Goal: Transaction & Acquisition: Purchase product/service

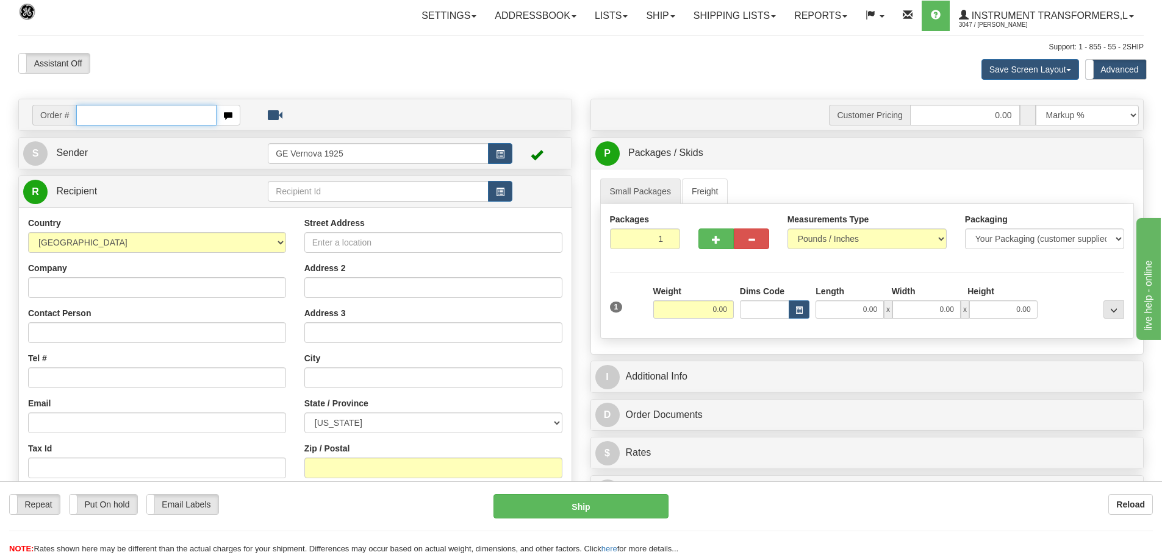
click at [97, 114] on input "text" at bounding box center [146, 115] width 140 height 21
type input "86704749"
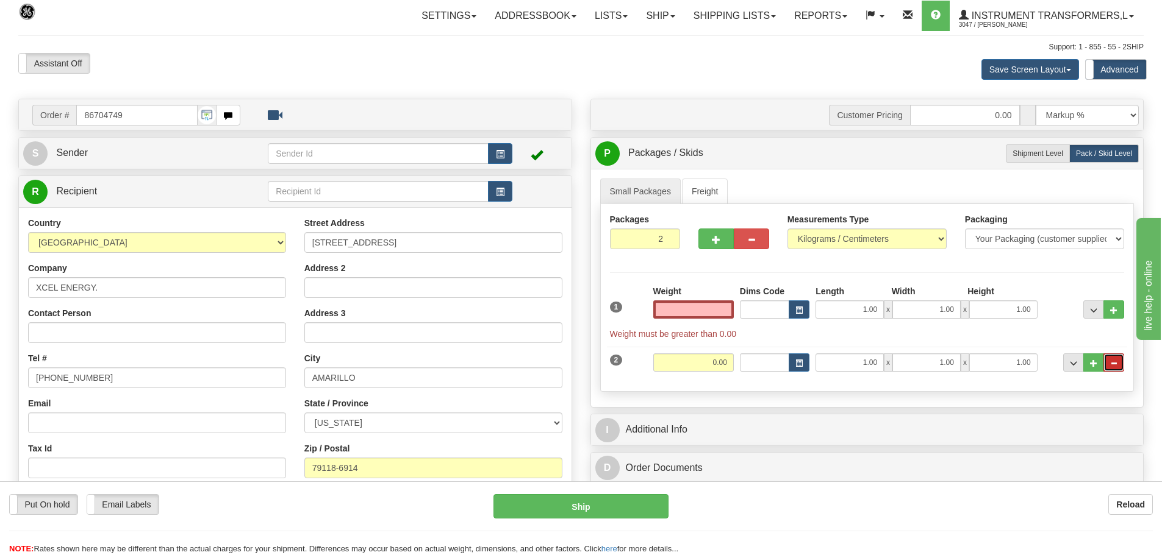
type input "0.00"
click at [1116, 366] on span "..." at bounding box center [1113, 363] width 7 height 7
type input "1"
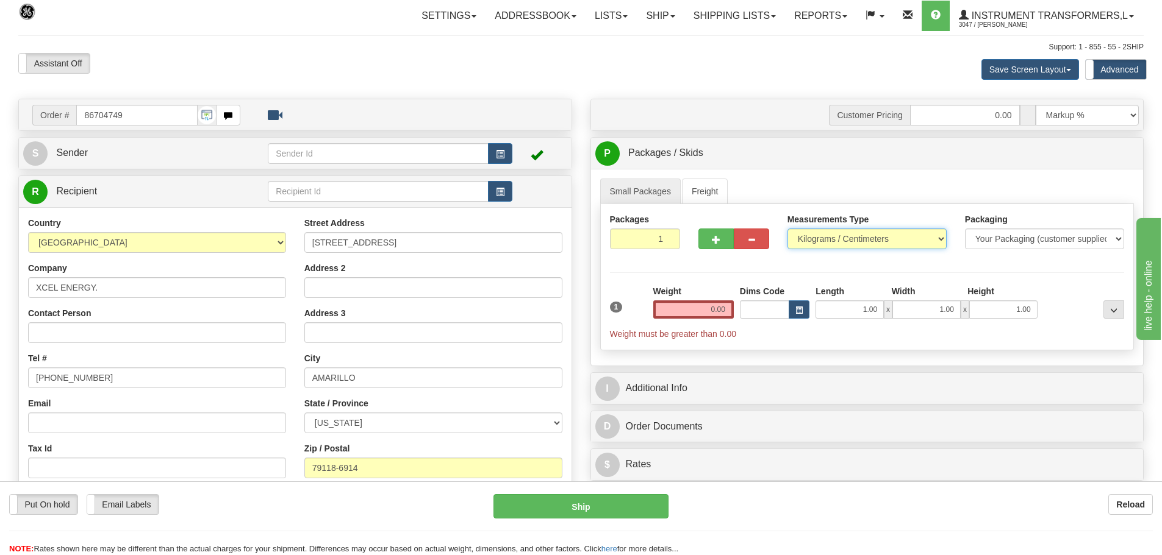
click at [938, 238] on select "Pounds / Inches Kilograms / Centimeters" at bounding box center [866, 239] width 159 height 21
select select "0"
click at [787, 229] on select "Pounds / Inches Kilograms / Centimeters" at bounding box center [866, 239] width 159 height 21
click at [729, 310] on input "0.00" at bounding box center [693, 310] width 80 height 18
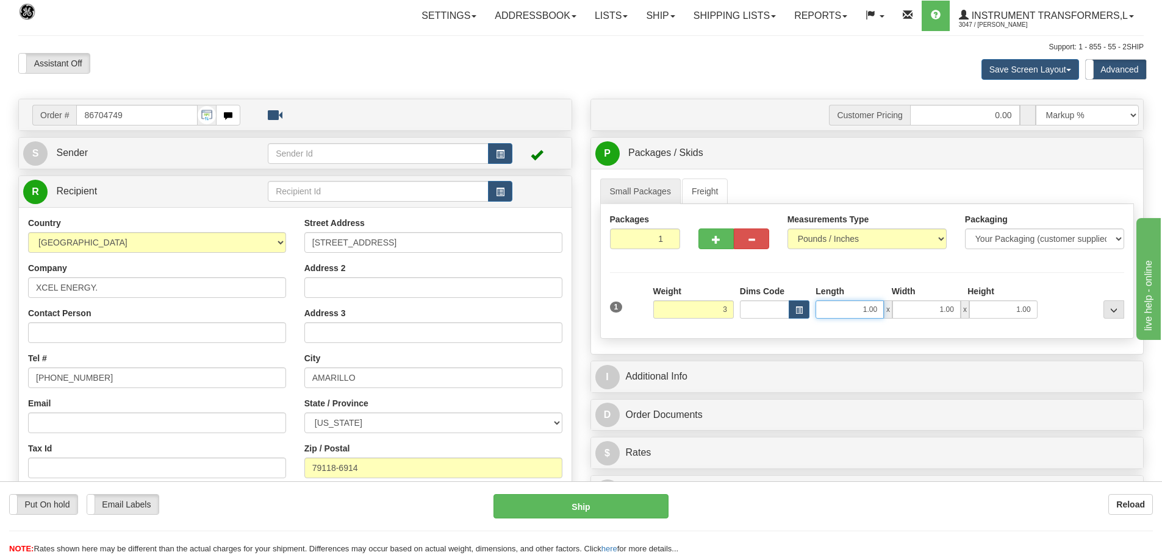
click at [883, 308] on input "1.00" at bounding box center [849, 310] width 68 height 18
type input "3.00"
type input "1"
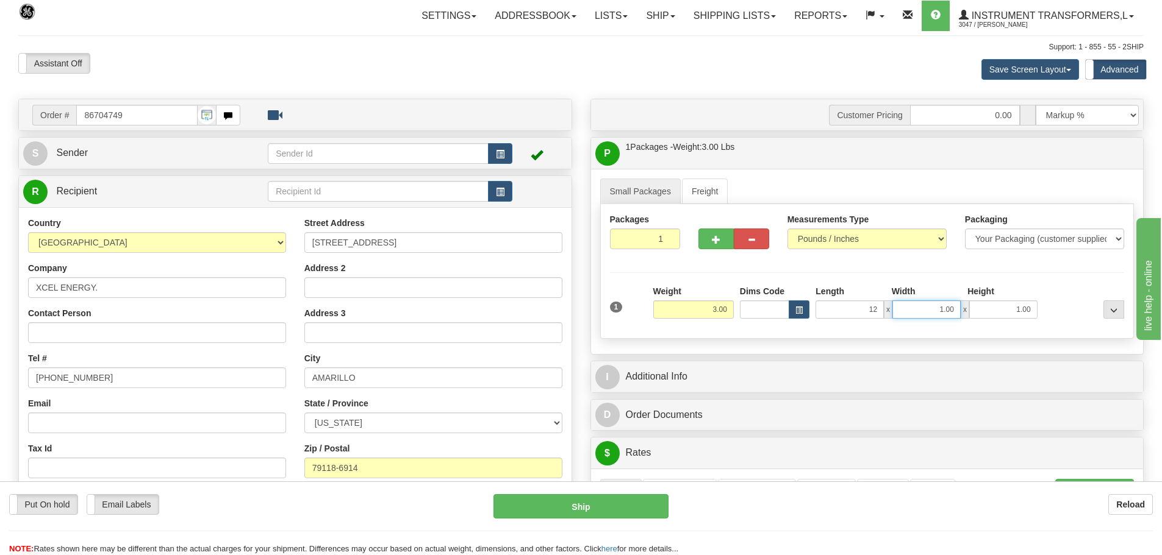
type input "12.00"
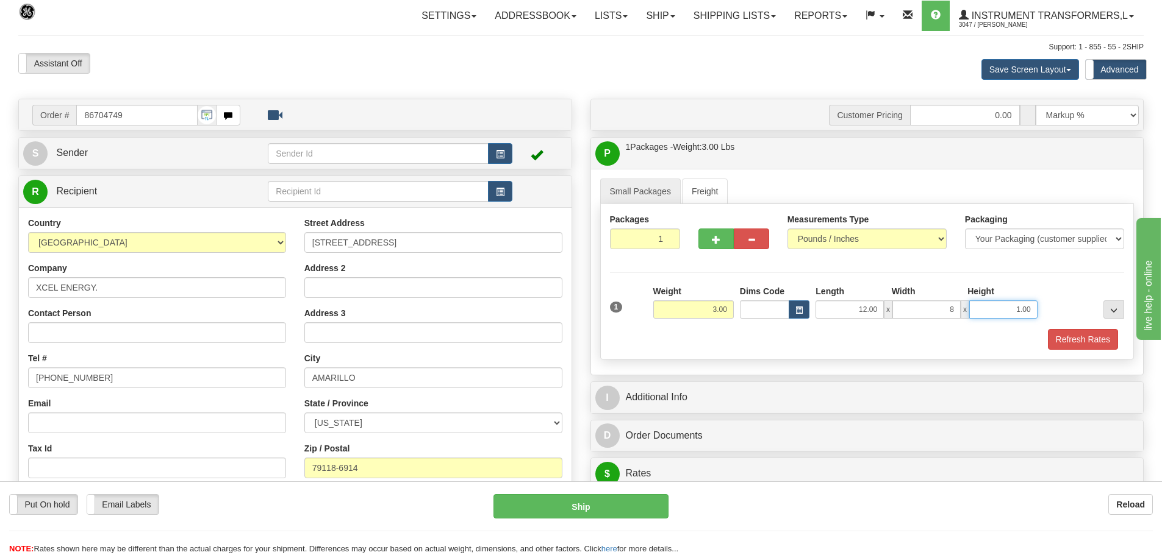
type input "8.00"
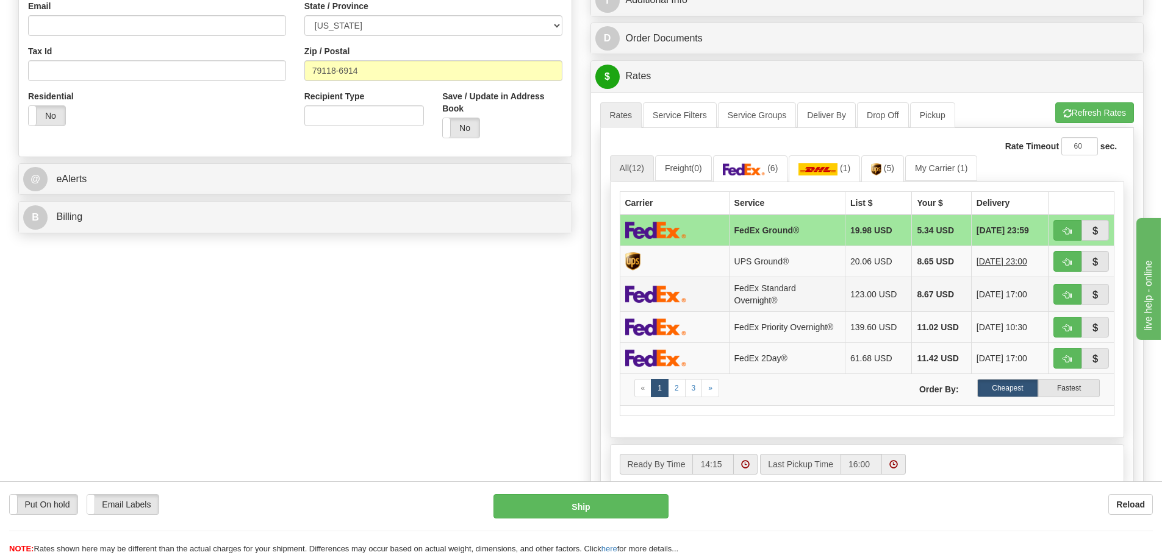
scroll to position [427, 0]
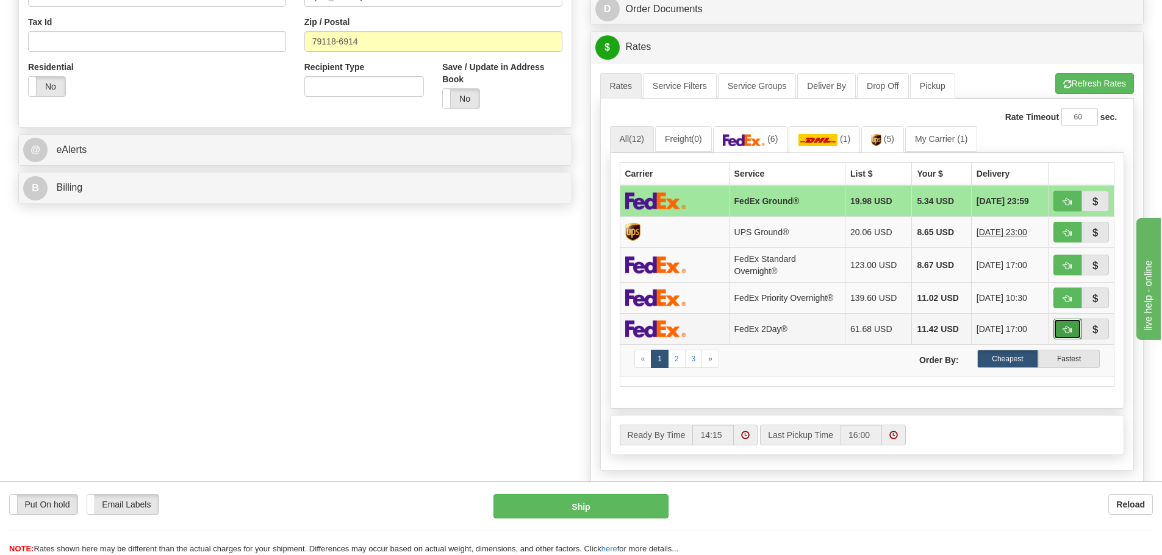
type input "6.00"
click at [1063, 331] on span "button" at bounding box center [1067, 330] width 9 height 8
type input "03"
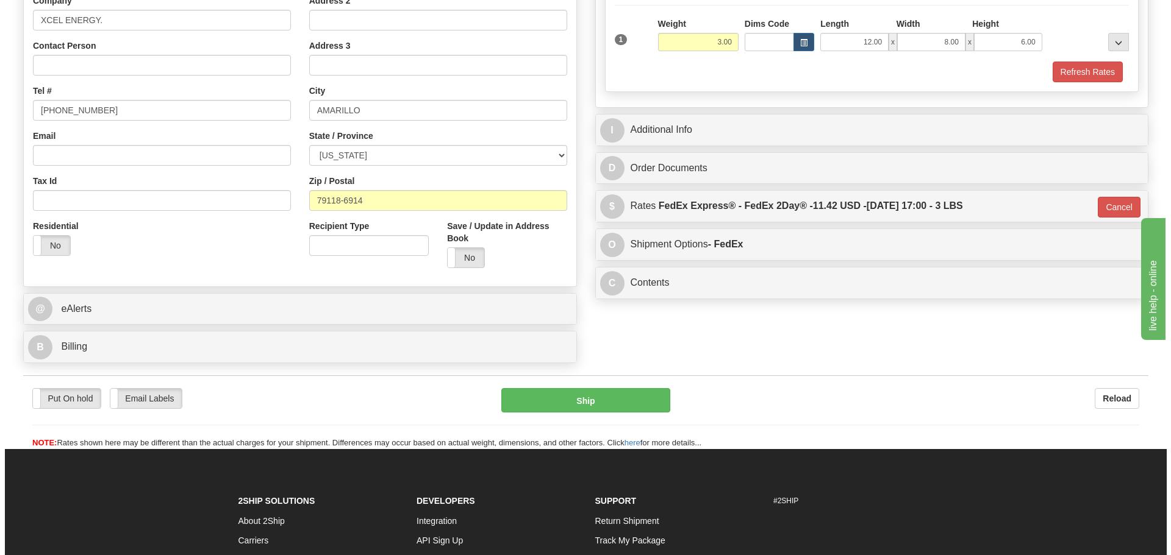
scroll to position [284, 0]
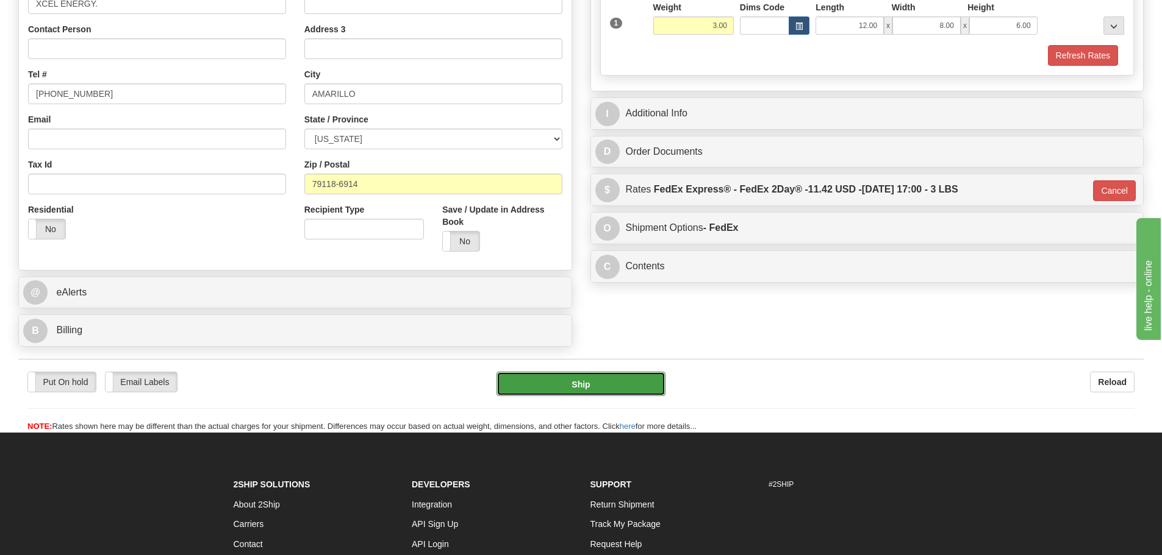
click at [588, 384] on button "Ship" at bounding box center [580, 384] width 169 height 24
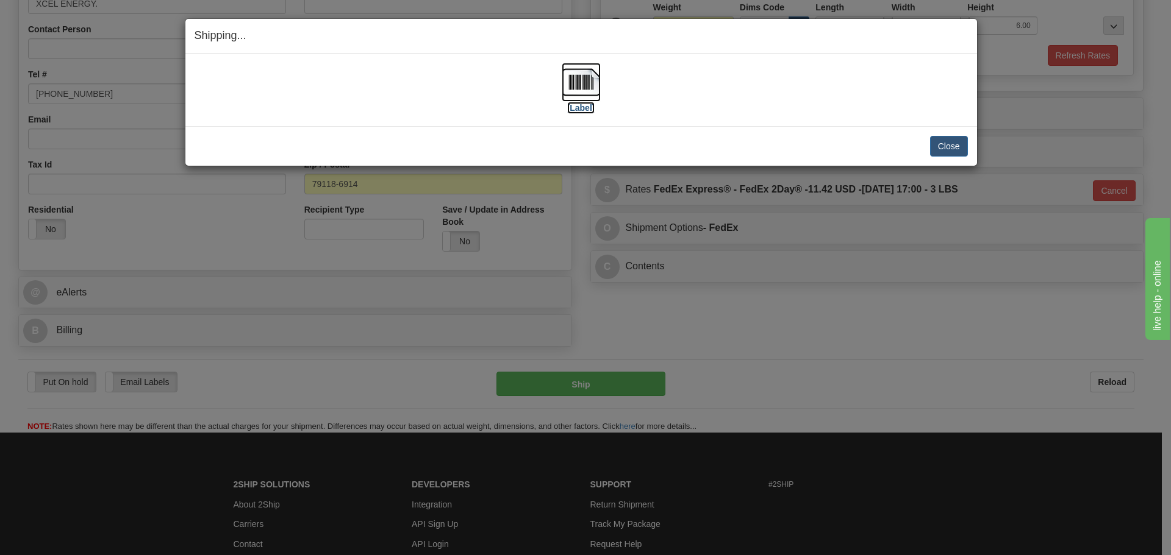
click at [576, 84] on img at bounding box center [581, 82] width 39 height 39
